Goal: Task Accomplishment & Management: Manage account settings

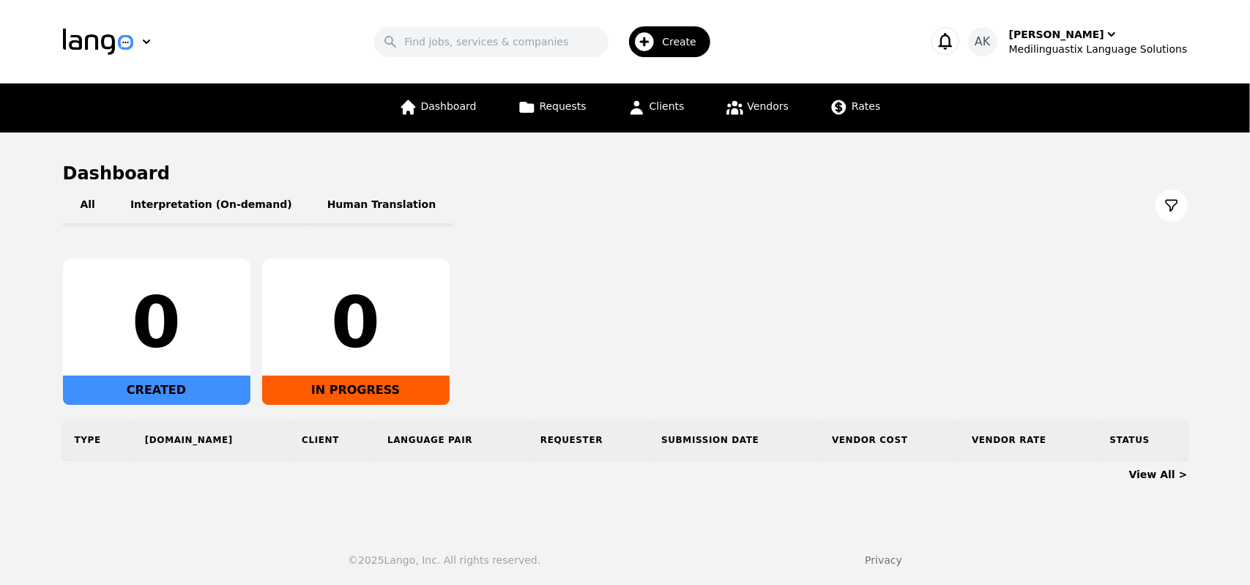
click at [956, 38] on icon "button" at bounding box center [945, 41] width 21 height 21
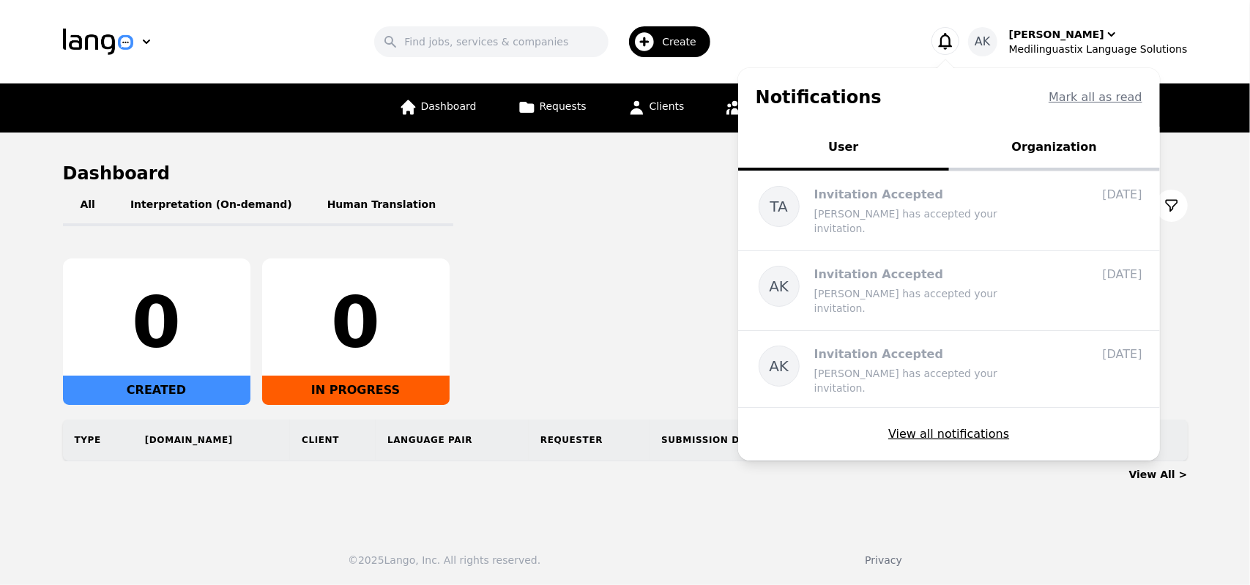
click at [1042, 150] on button "Organization" at bounding box center [1054, 149] width 211 height 44
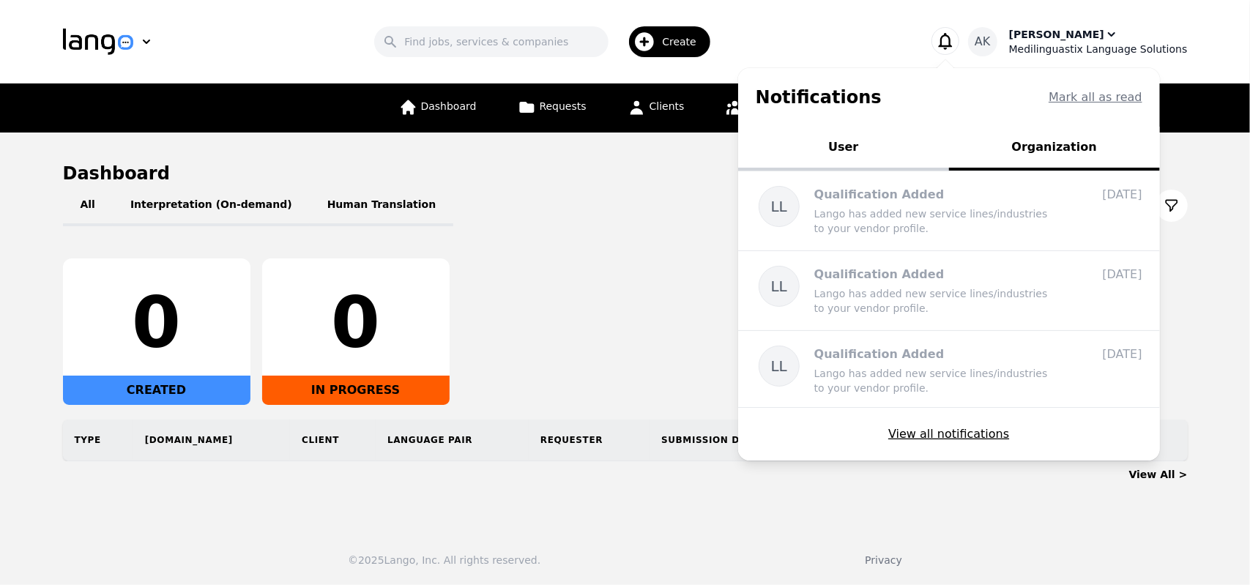
click at [1060, 40] on div "Ameet Kumar" at bounding box center [1056, 34] width 95 height 15
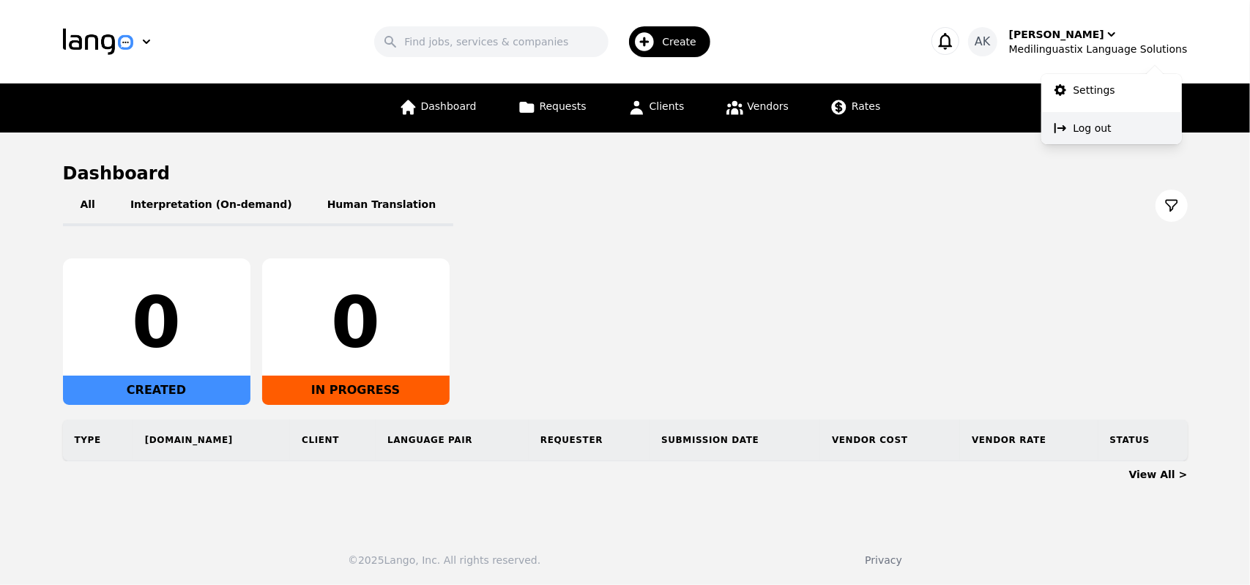
click at [1087, 128] on p "Log out" at bounding box center [1093, 128] width 38 height 15
